Goal: Navigation & Orientation: Find specific page/section

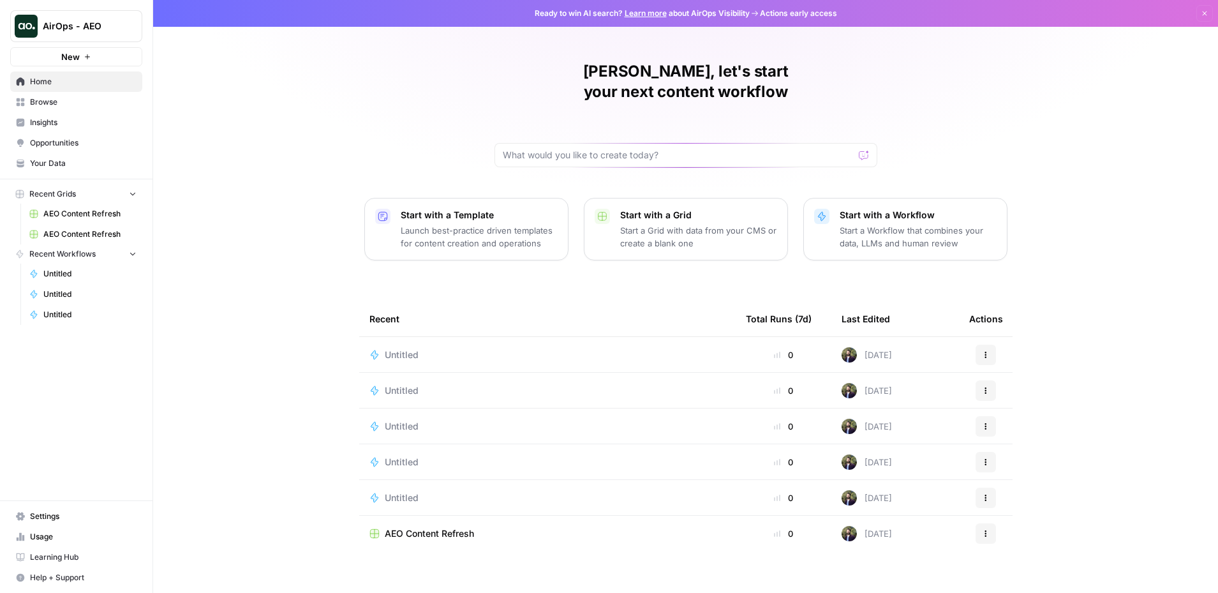
click at [40, 144] on span "Opportunities" at bounding box center [83, 142] width 107 height 11
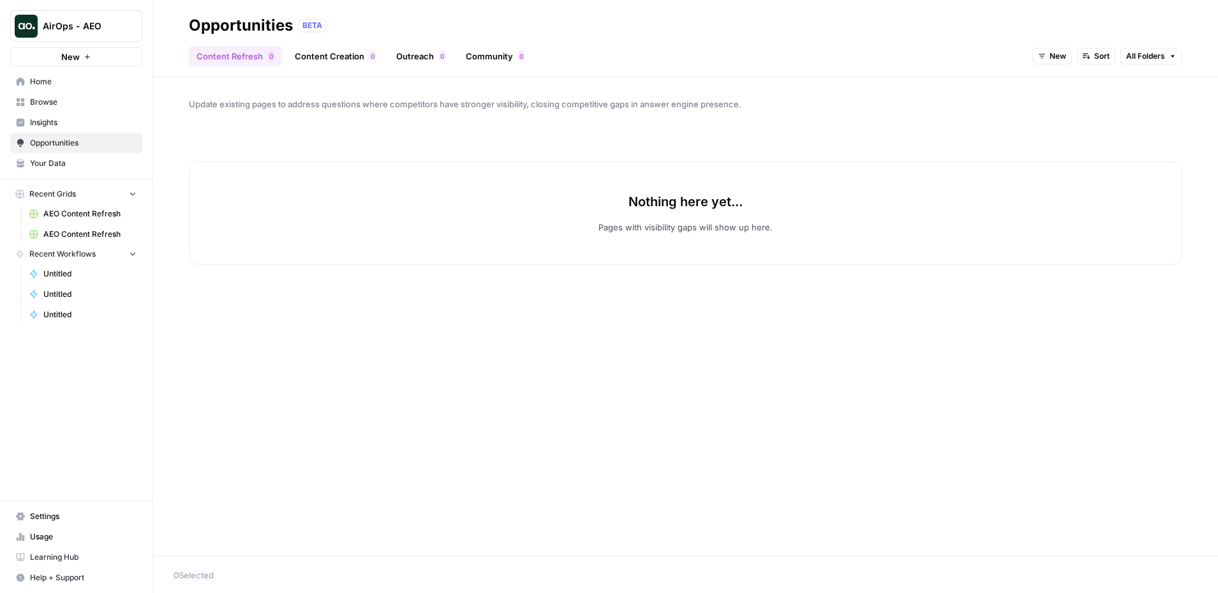
click at [340, 52] on link "Content Creation 0" at bounding box center [335, 56] width 96 height 20
click at [410, 53] on link "Outreach 0" at bounding box center [421, 56] width 64 height 20
click at [105, 30] on span "AirOps - AEO" at bounding box center [81, 26] width 77 height 13
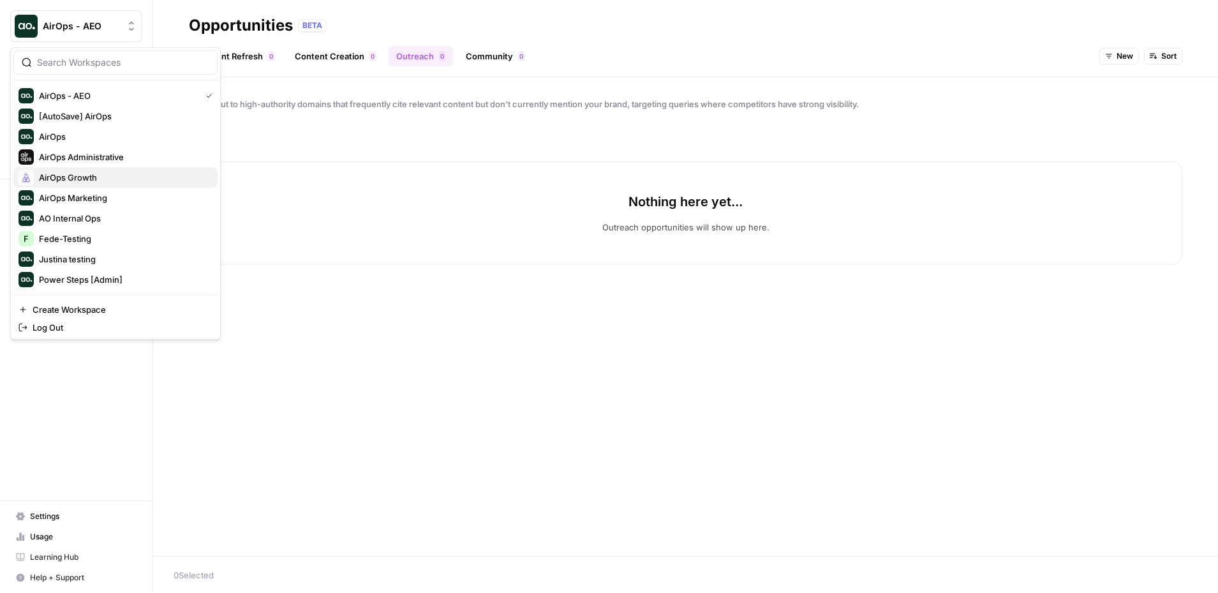
click at [130, 174] on span "AirOps Growth" at bounding box center [123, 177] width 168 height 13
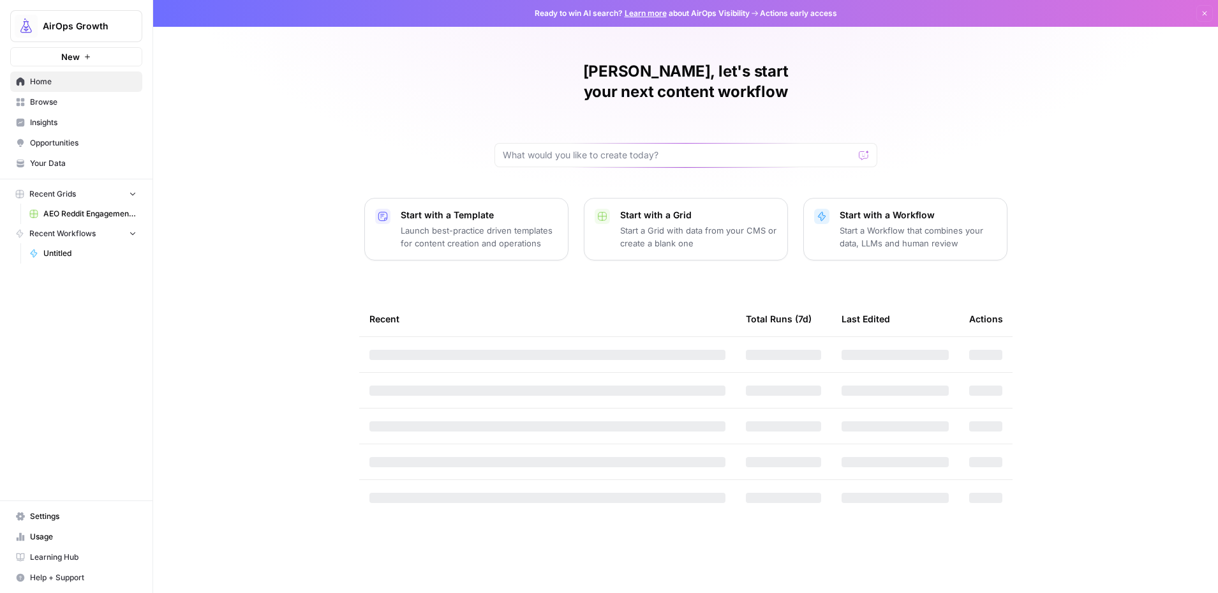
click at [124, 136] on link "Opportunities" at bounding box center [76, 143] width 132 height 20
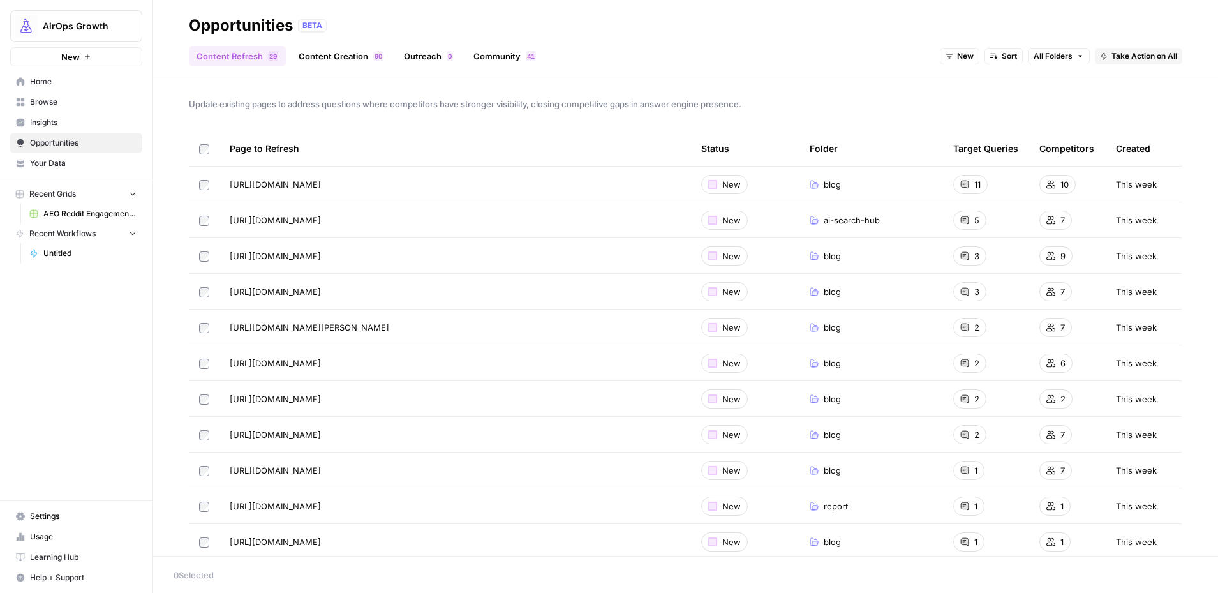
click at [980, 54] on div "New Sort All Folders Take Action on All" at bounding box center [1061, 56] width 242 height 20
click at [973, 56] on button "New" at bounding box center [960, 56] width 40 height 17
click at [980, 121] on span "In Progress" at bounding box center [989, 120] width 51 height 13
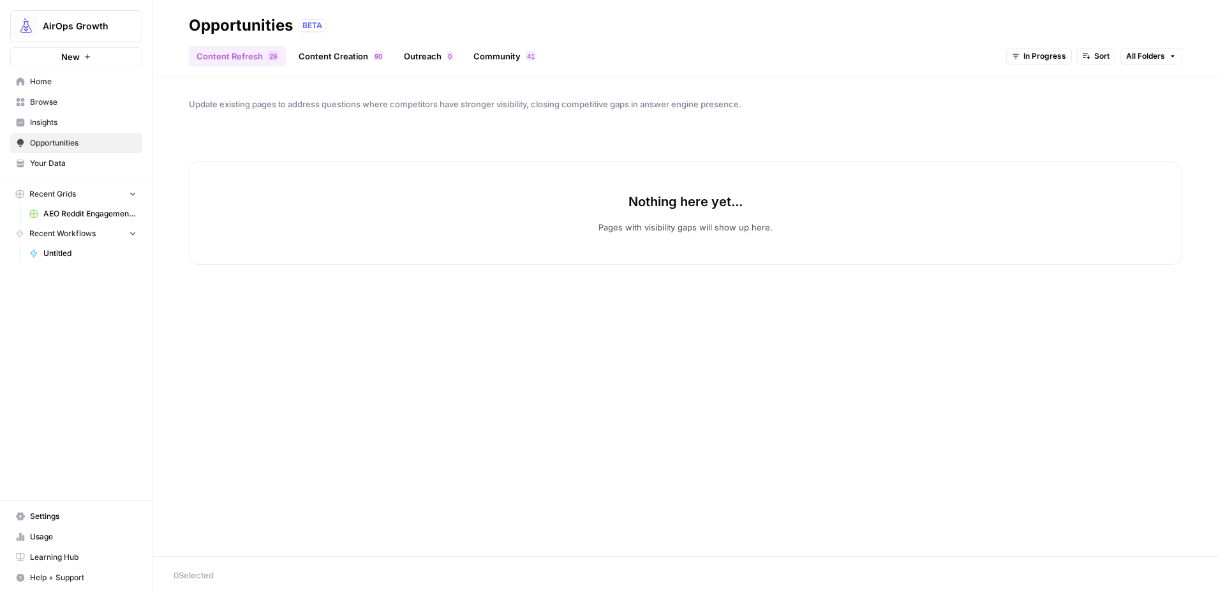
click at [1035, 60] on span "In Progress" at bounding box center [1044, 55] width 43 height 11
click at [1058, 105] on span "New" at bounding box center [1057, 102] width 51 height 13
